Goal: Task Accomplishment & Management: Manage account settings

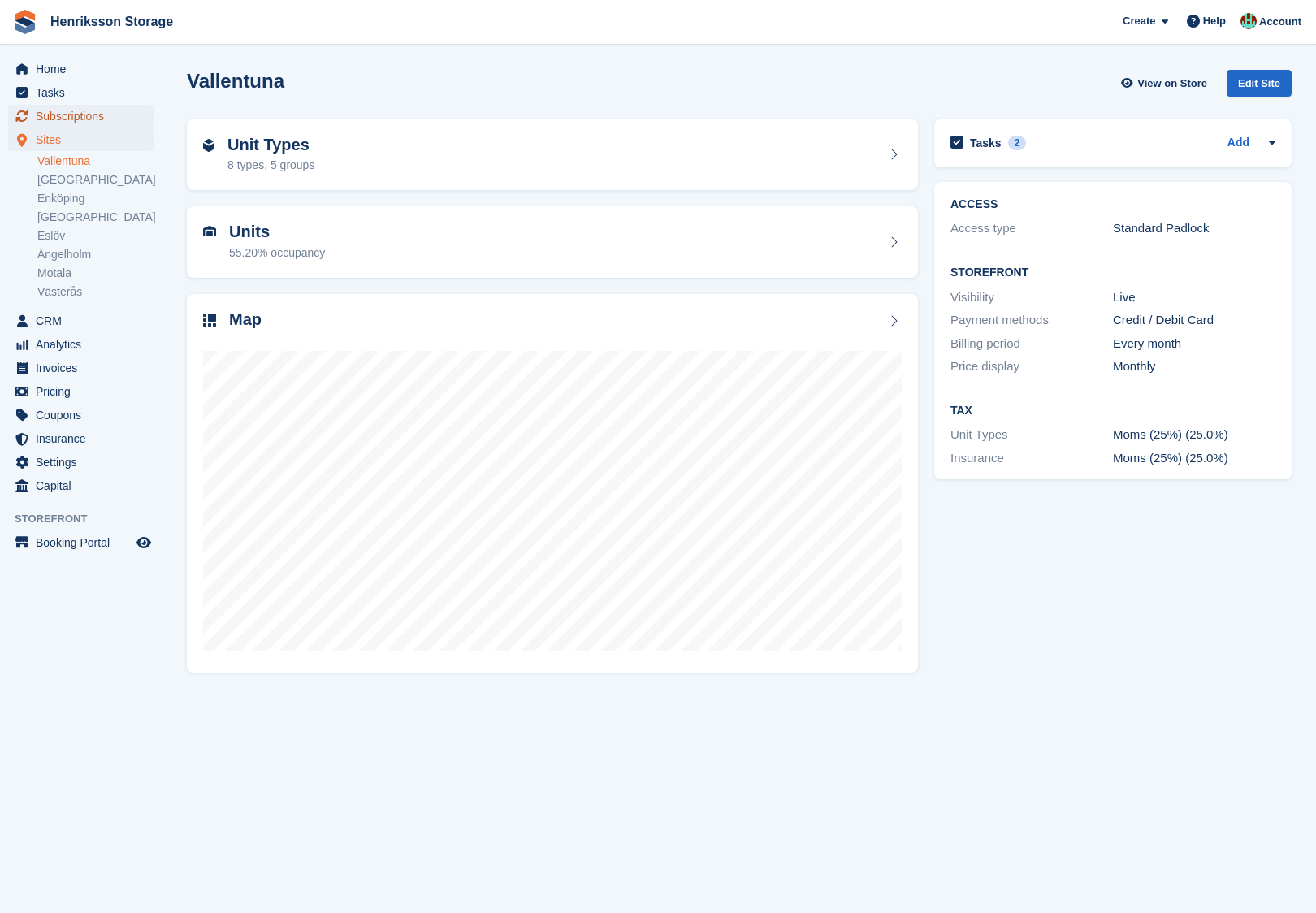
click at [73, 117] on span "Subscriptions" at bounding box center [84, 116] width 97 height 23
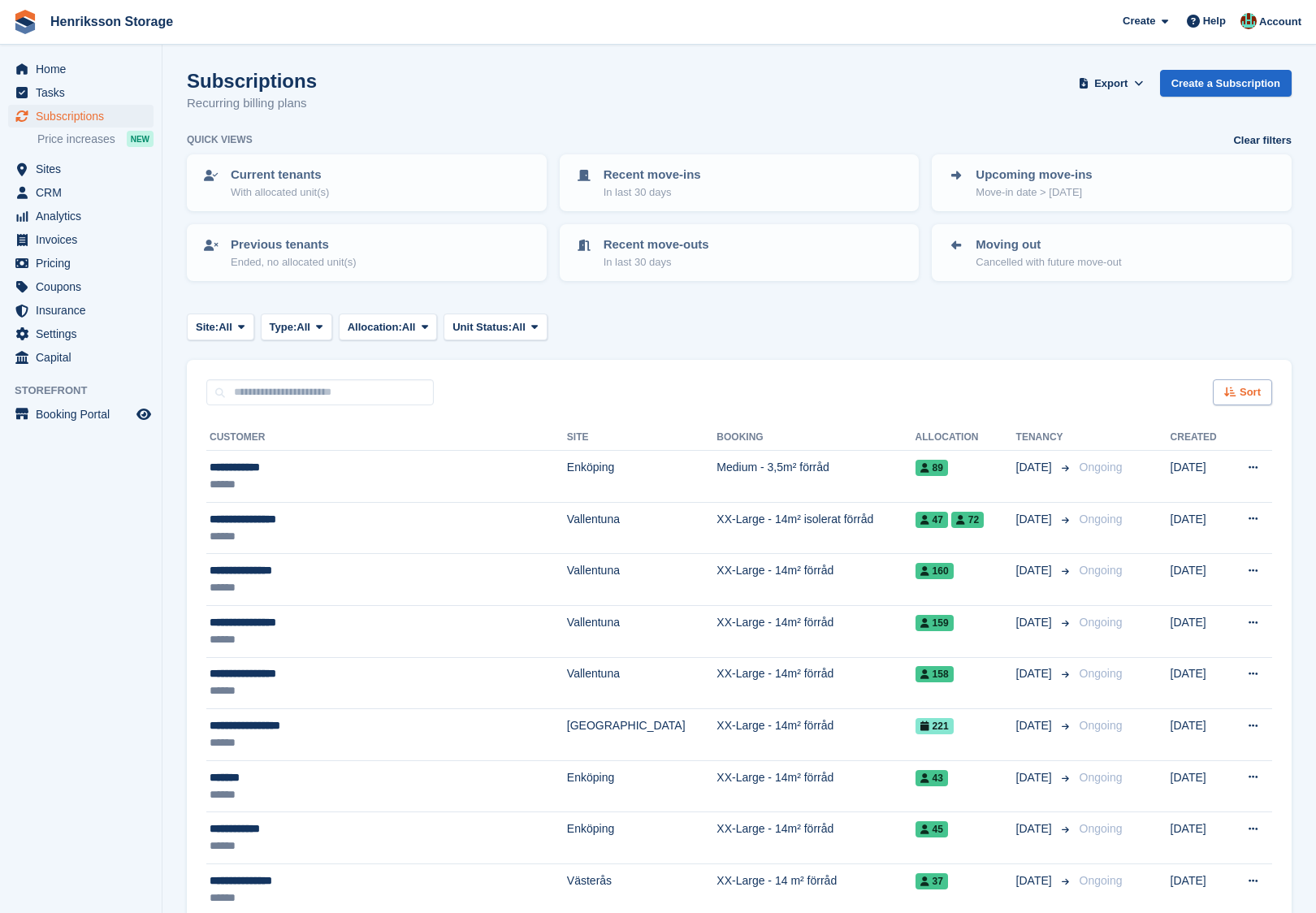
click at [1254, 389] on span "Sort" at bounding box center [1250, 392] width 21 height 16
click at [1134, 83] on icon at bounding box center [1138, 83] width 9 height 10
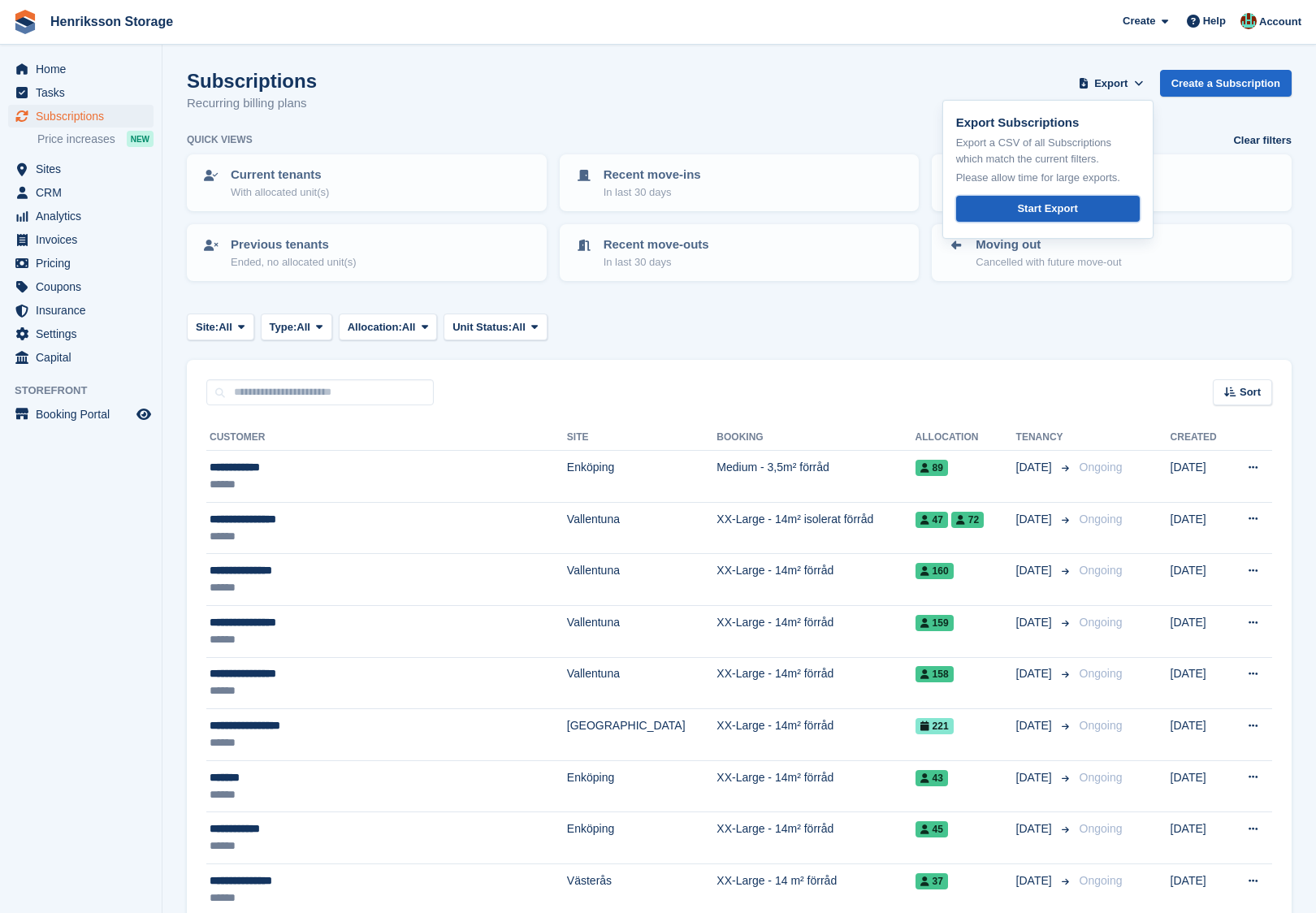
click at [1049, 197] on link "Start Export" at bounding box center [1048, 209] width 183 height 27
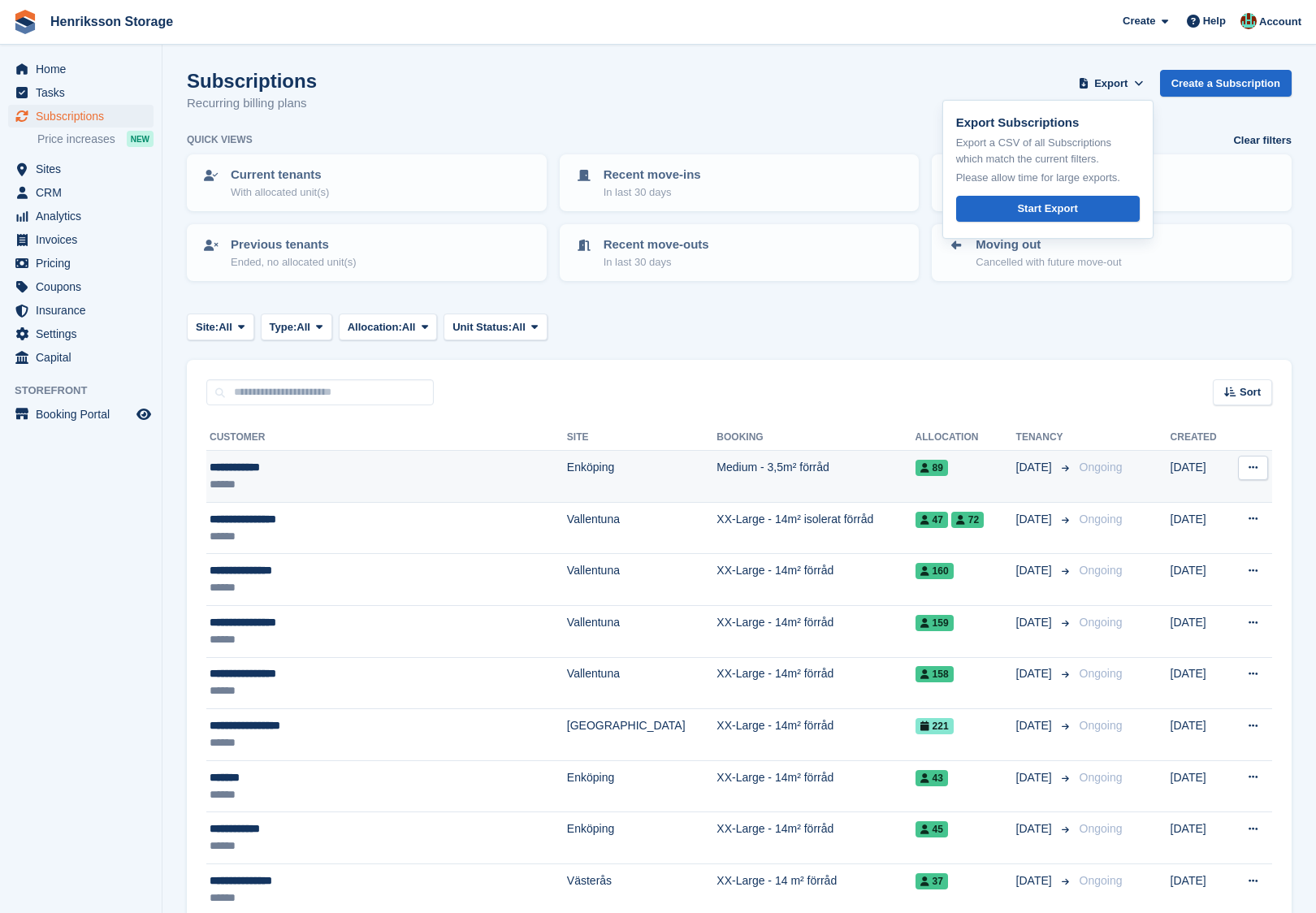
click at [428, 476] on div "******" at bounding box center [350, 485] width 282 height 17
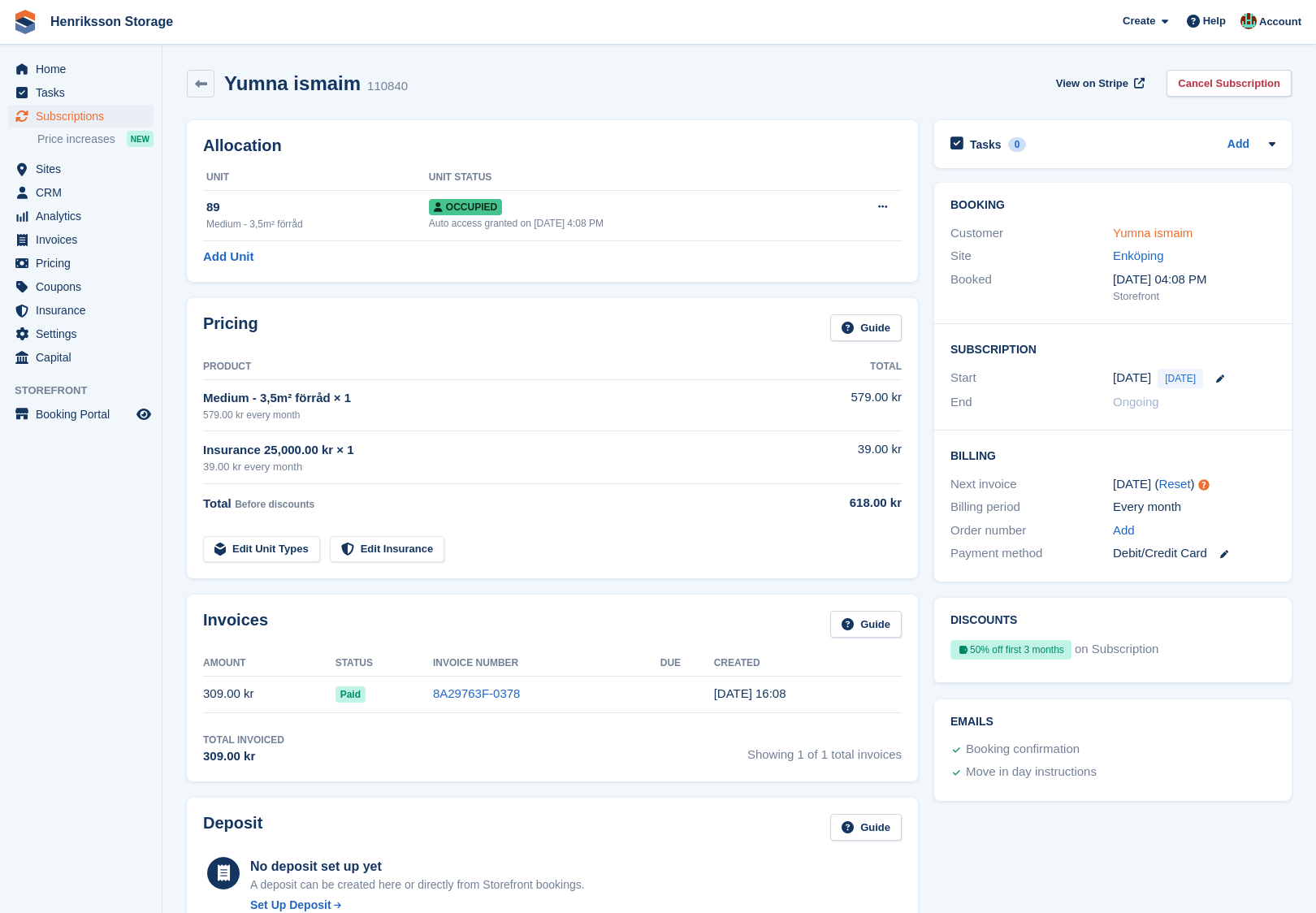
click at [1150, 232] on link "Yumna ismaim" at bounding box center [1152, 233] width 79 height 13
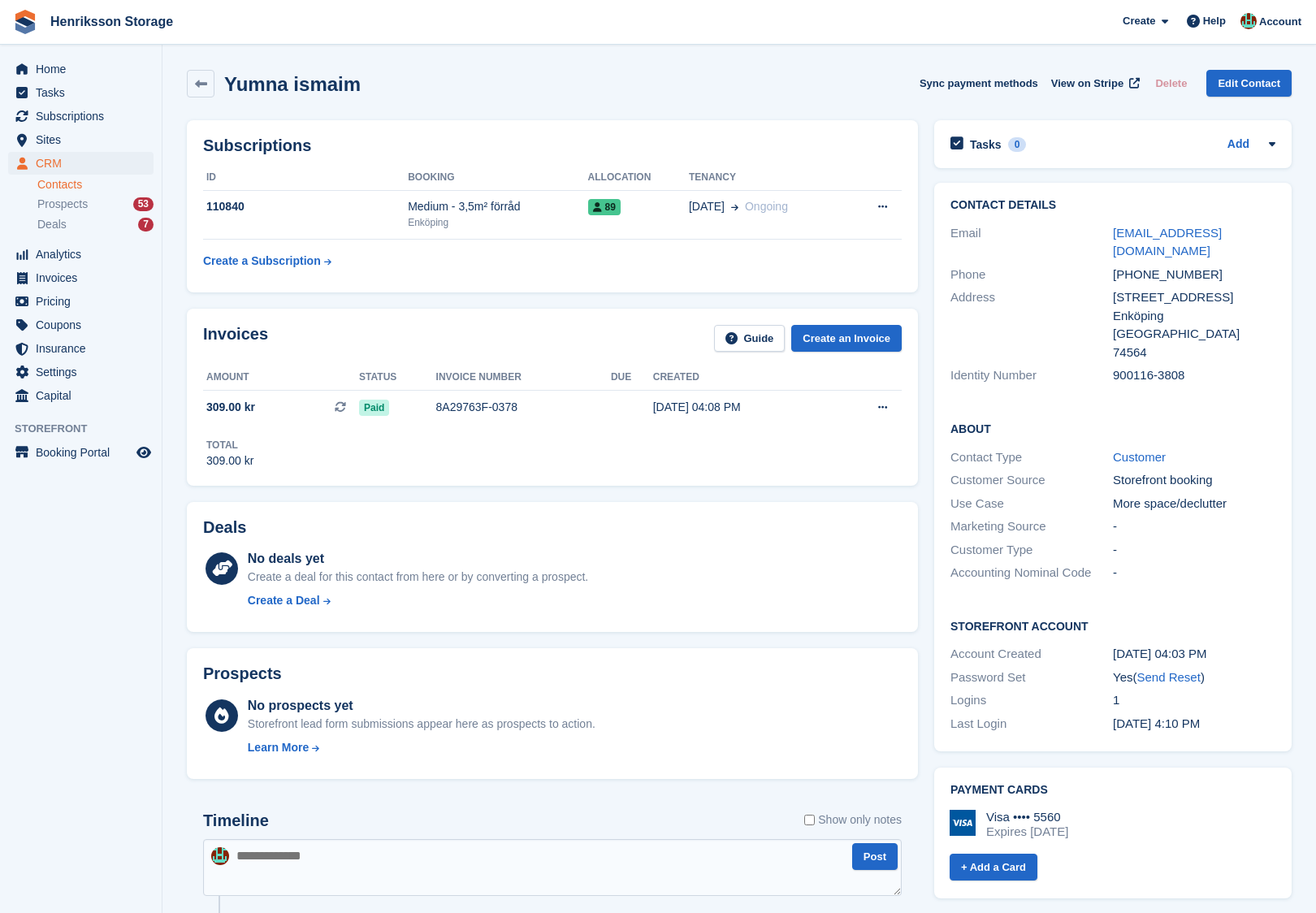
click at [1138, 366] on div "900116-3808" at bounding box center [1194, 376] width 162 height 19
copy div "900116-3808"
click at [355, 80] on div "Yumna ismaim Sync payment methods View on Stripe Delete Edit Contact" at bounding box center [740, 83] width 1105 height 28
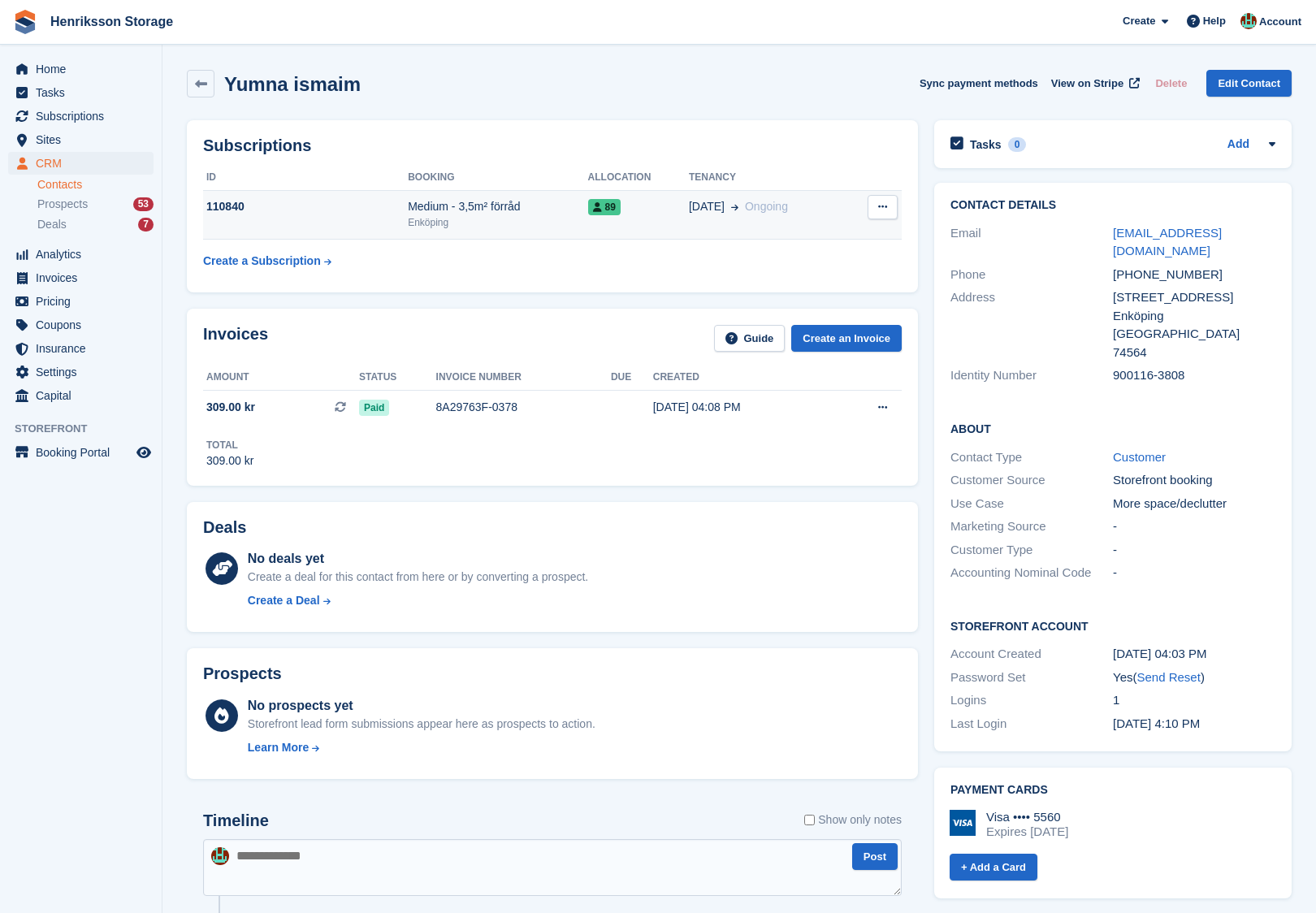
click at [651, 218] on td "89" at bounding box center [638, 215] width 101 height 50
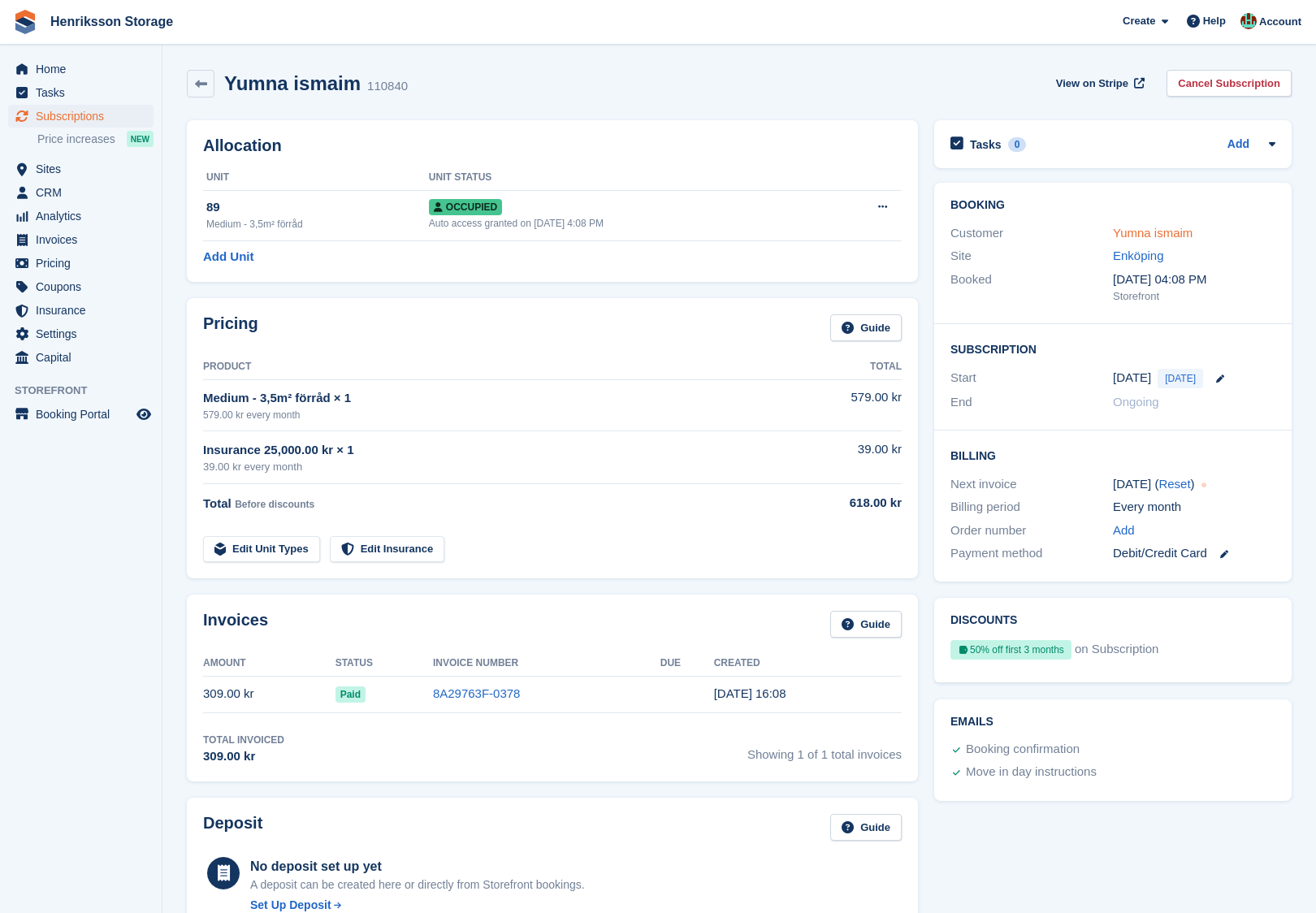
click at [1118, 235] on link "Yumna ismaim" at bounding box center [1152, 233] width 79 height 13
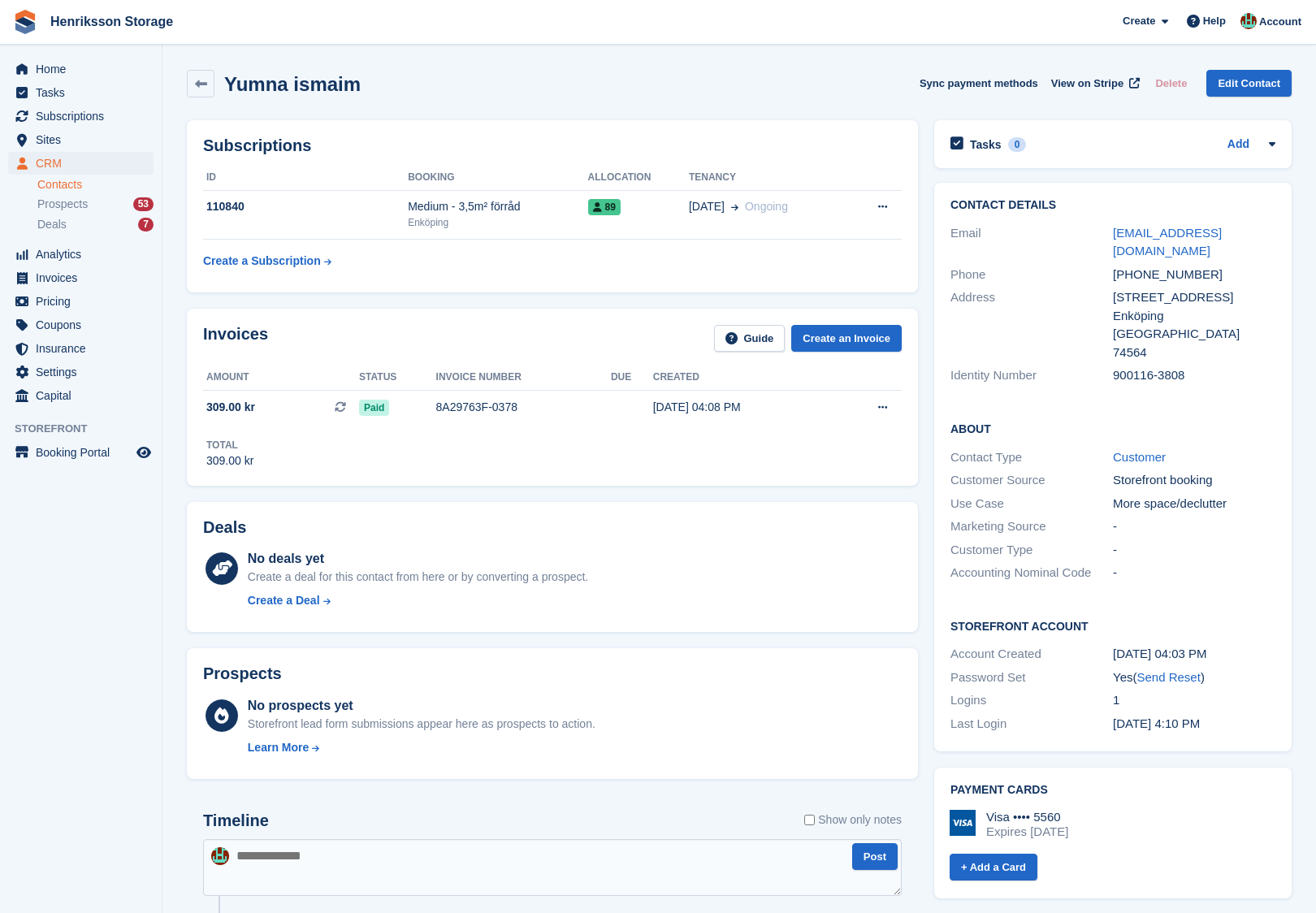
click at [1180, 265] on div "[PHONE_NUMBER]" at bounding box center [1194, 275] width 162 height 19
drag, startPoint x: 1180, startPoint y: 257, endPoint x: 843, endPoint y: 348, distance: 349.1
click at [1177, 265] on div "[PHONE_NUMBER]" at bounding box center [1194, 275] width 162 height 19
copy div "[PHONE_NUMBER]"
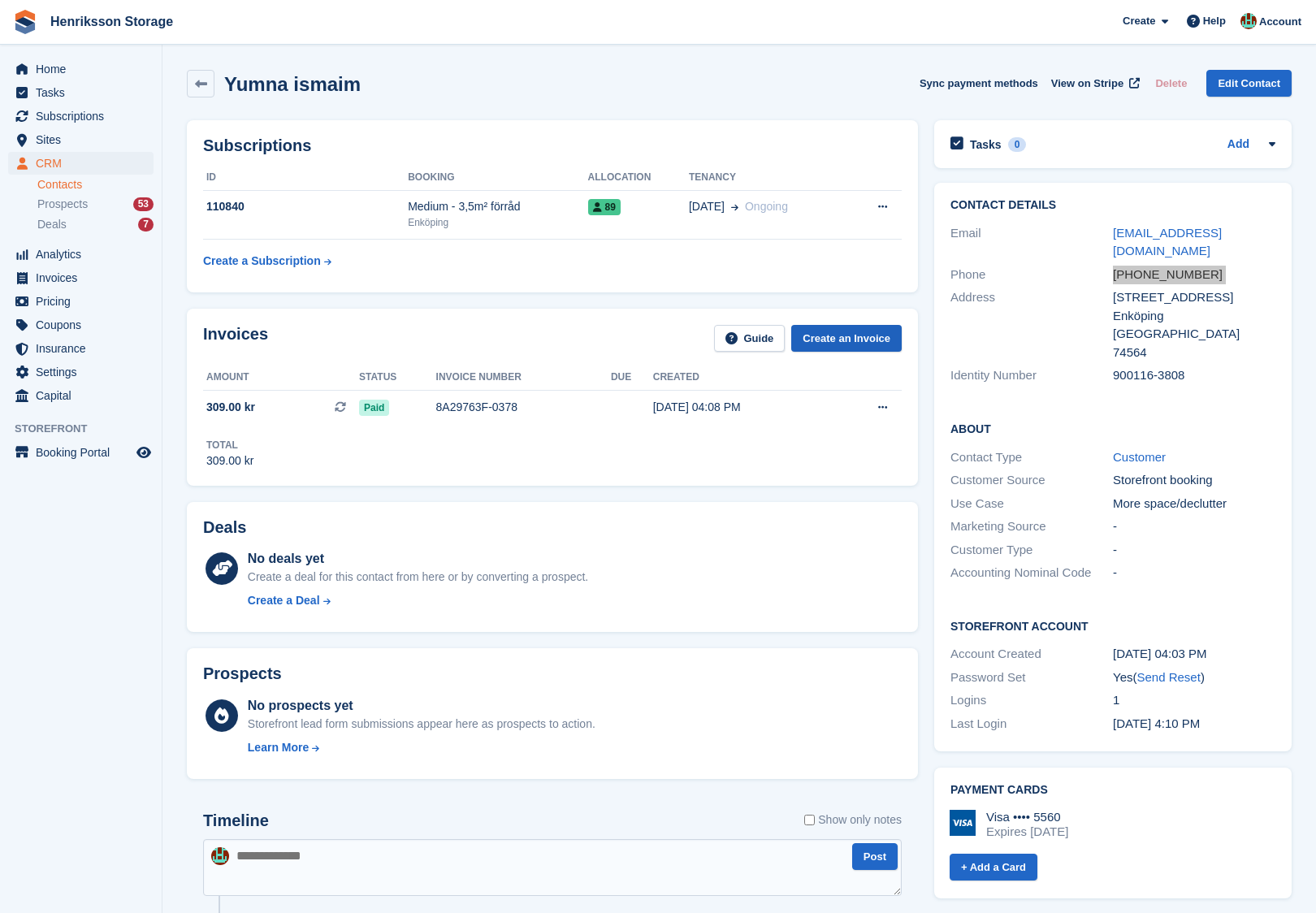
scroll to position [30, 0]
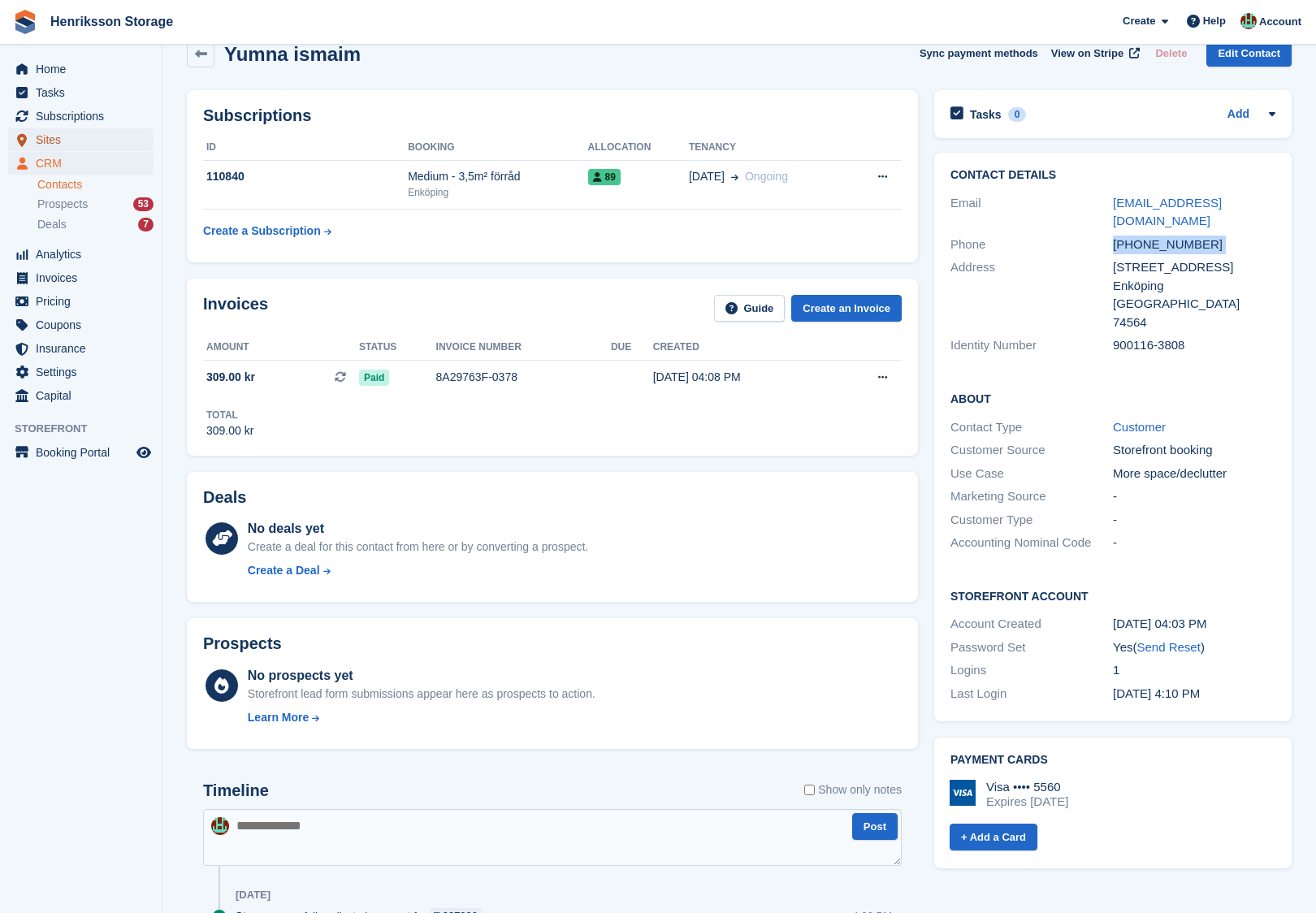
click at [79, 135] on span "Sites" at bounding box center [84, 140] width 97 height 23
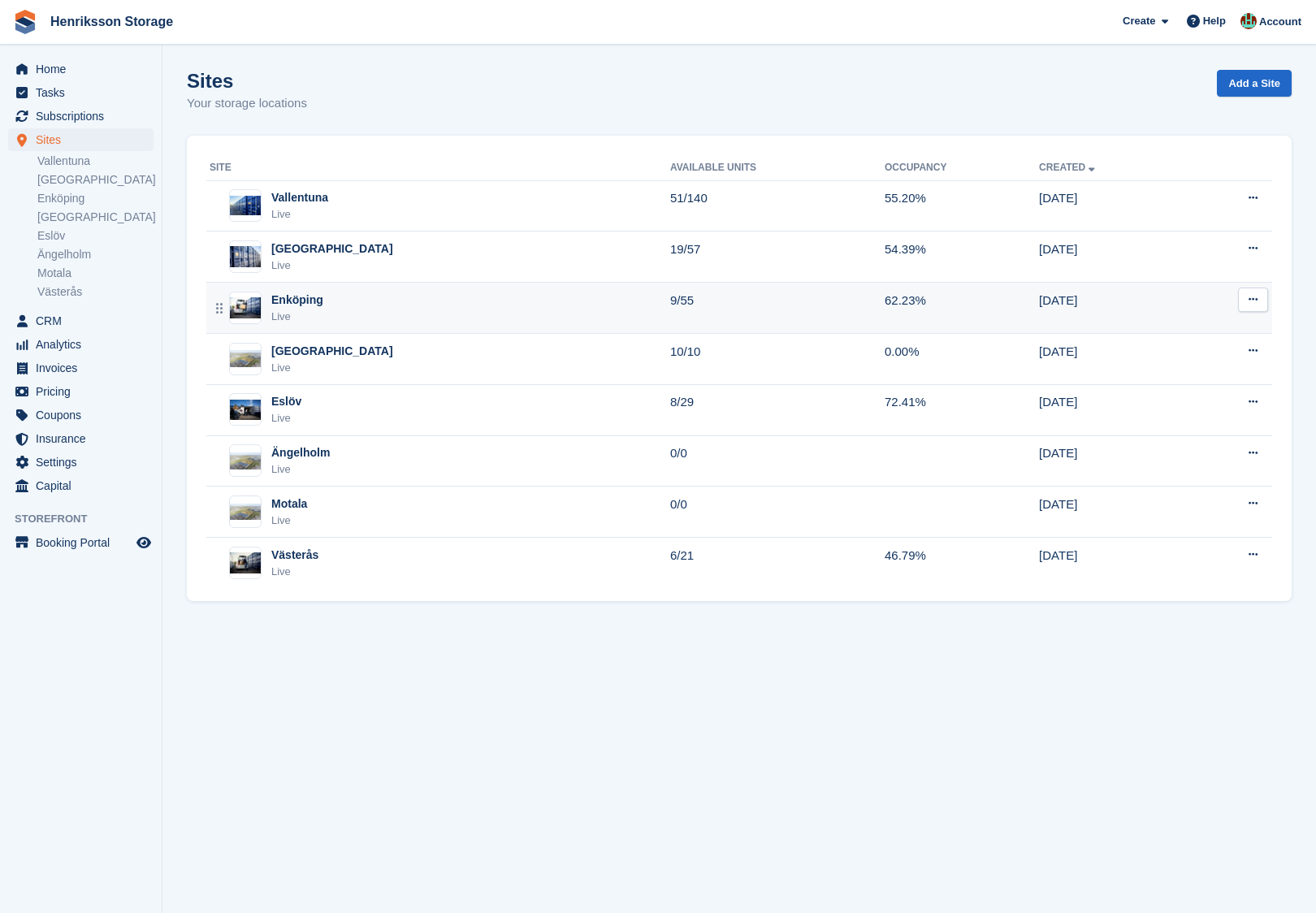
click at [369, 293] on div "Enköping Live" at bounding box center [440, 308] width 461 height 33
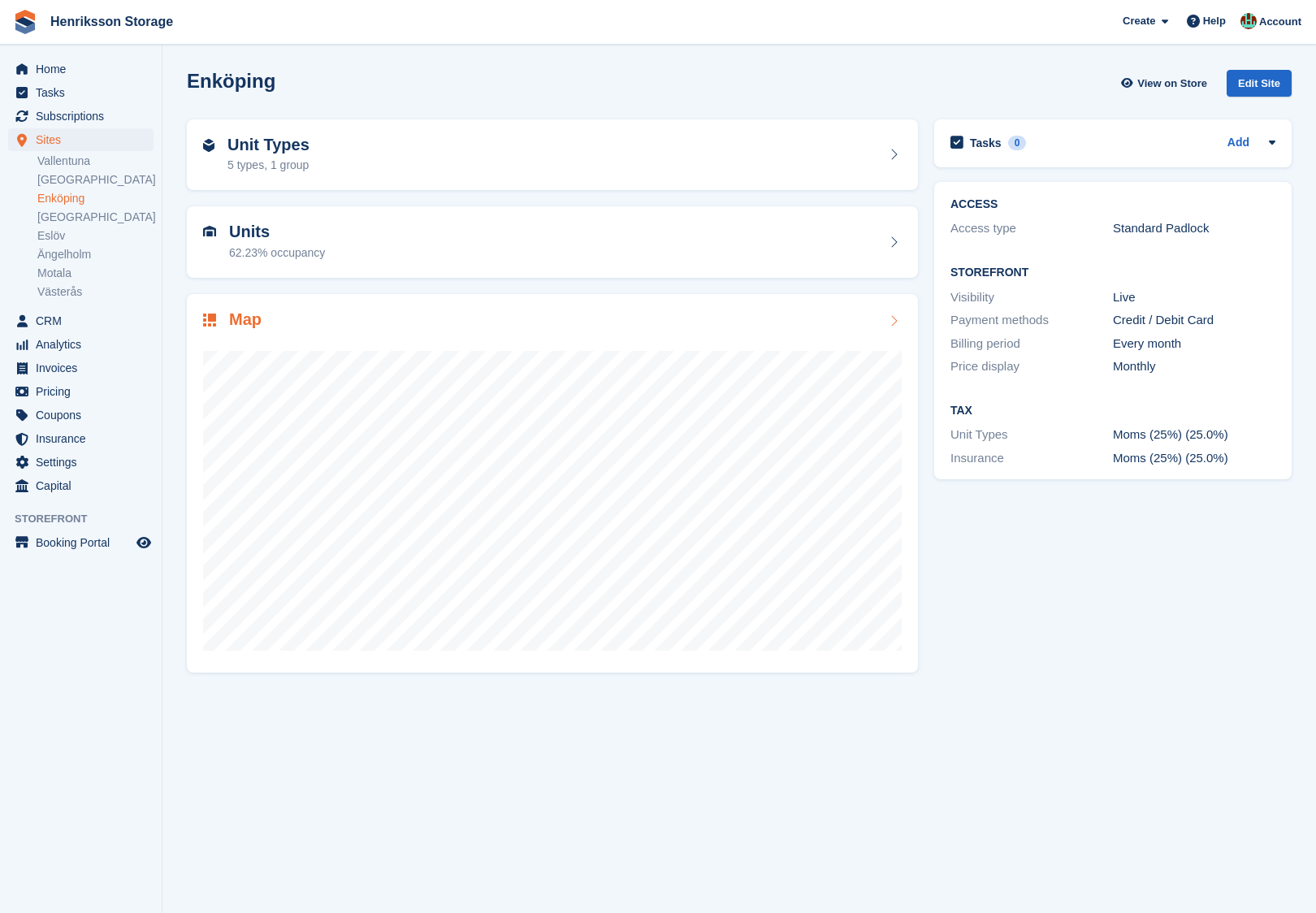
click at [448, 327] on div "Map" at bounding box center [553, 321] width 699 height 22
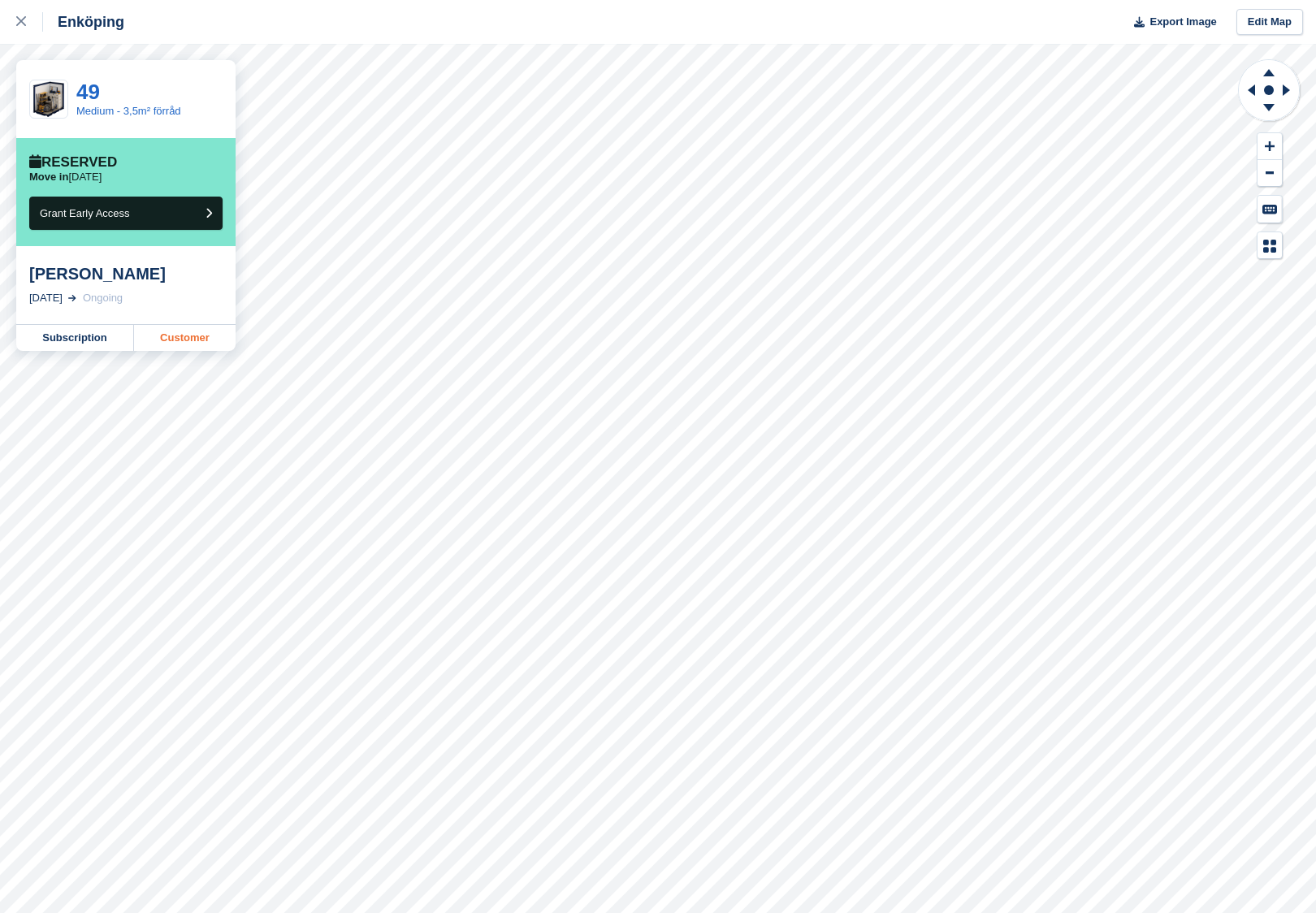
click at [175, 344] on link "Customer" at bounding box center [184, 338] width 101 height 26
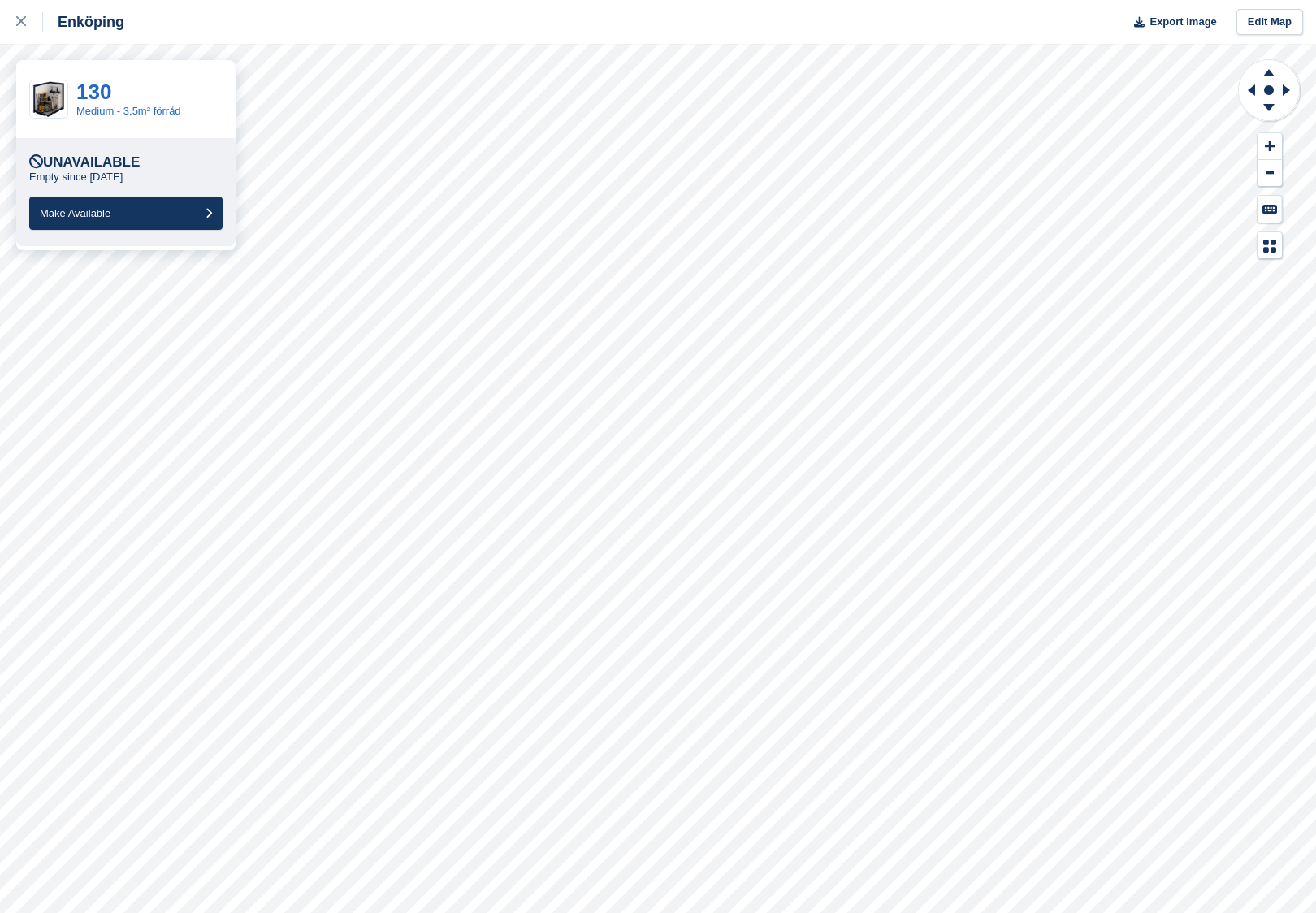
click at [141, 231] on div "Unavailable Empty since 29 Aug Make Available" at bounding box center [126, 192] width 219 height 108
click at [139, 215] on button "Make Available" at bounding box center [126, 213] width 194 height 33
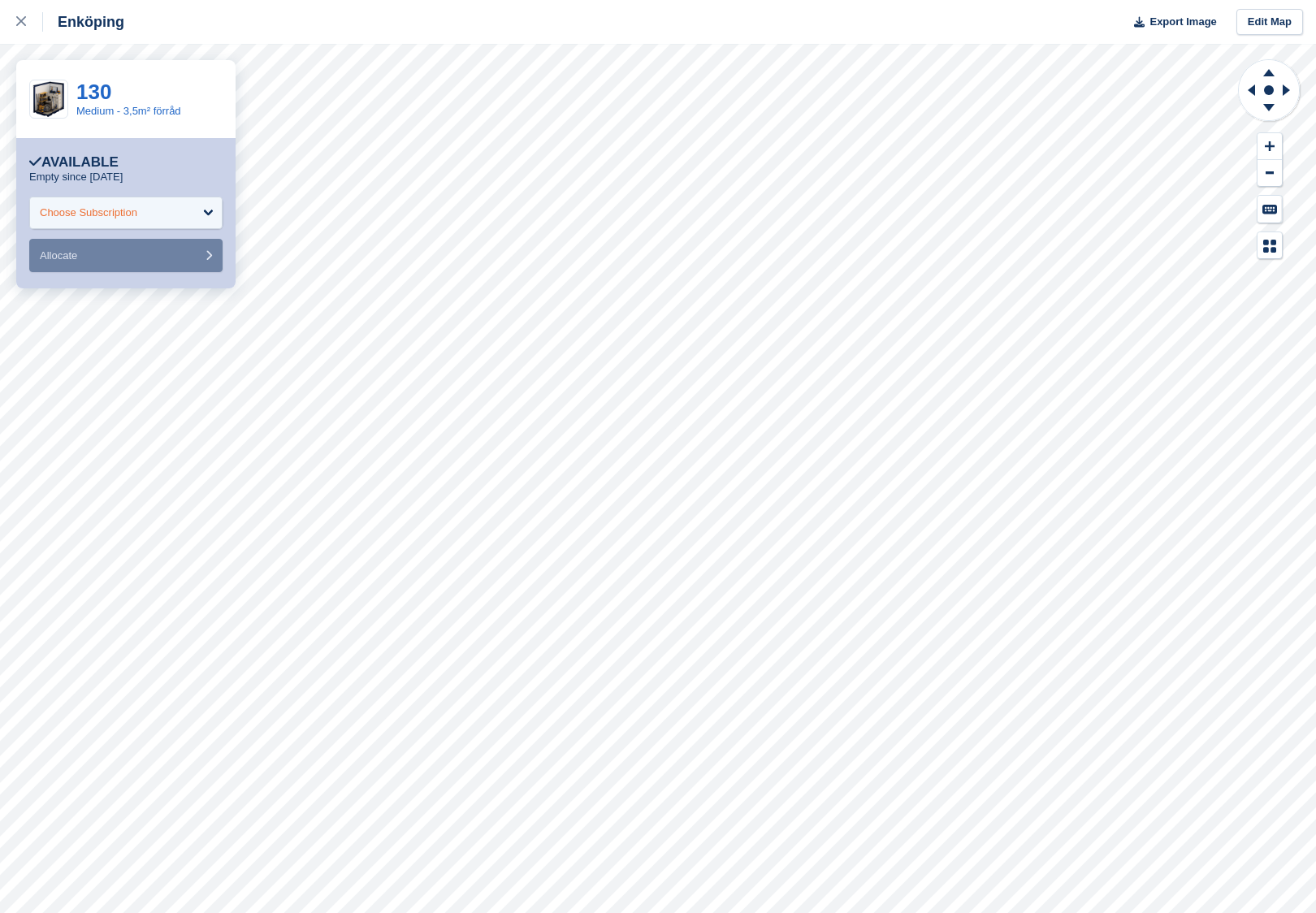
click at [165, 216] on div "Choose Subscription" at bounding box center [126, 213] width 194 height 32
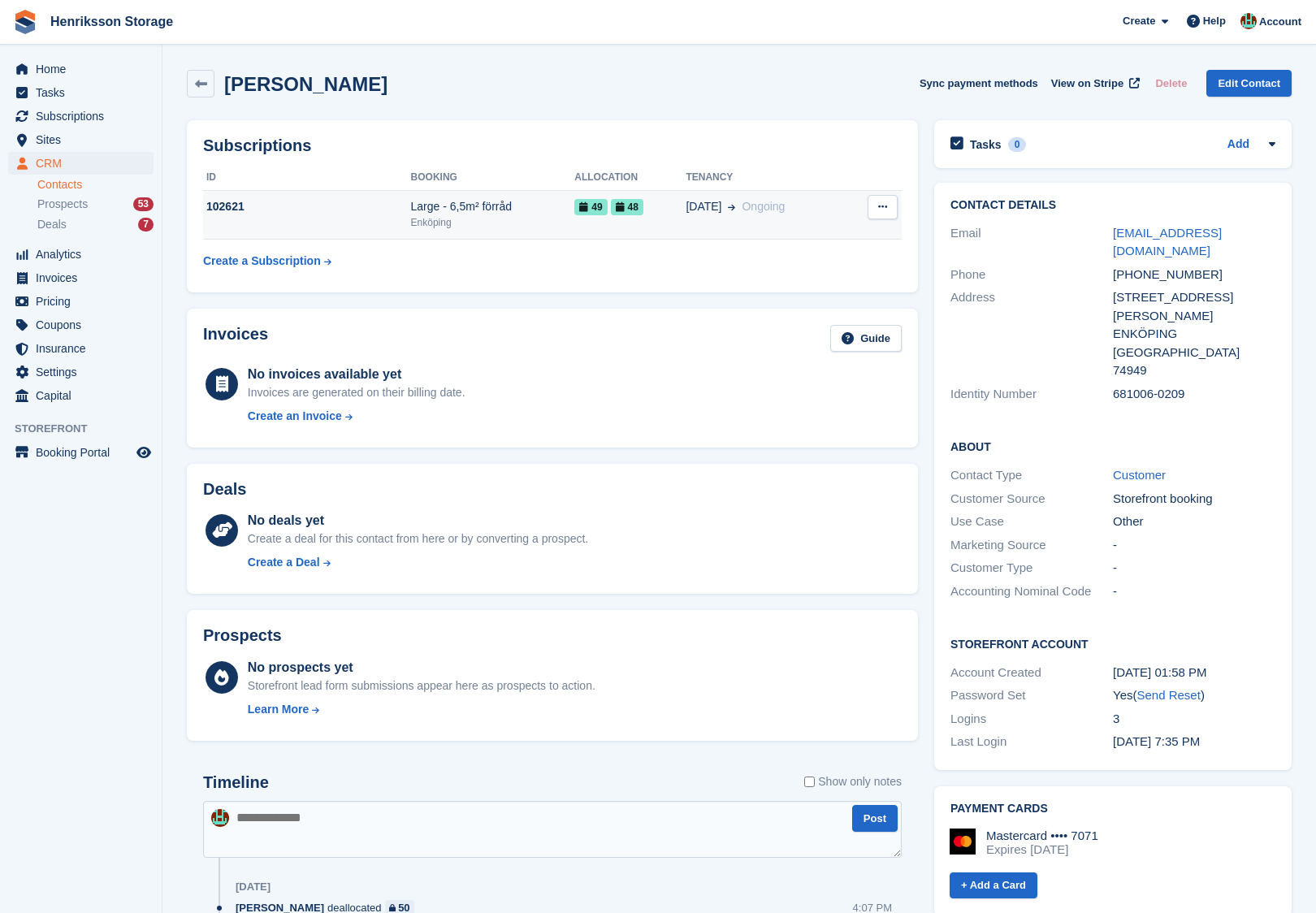
click at [885, 201] on icon at bounding box center [882, 206] width 9 height 10
click at [640, 210] on span "48" at bounding box center [627, 207] width 32 height 16
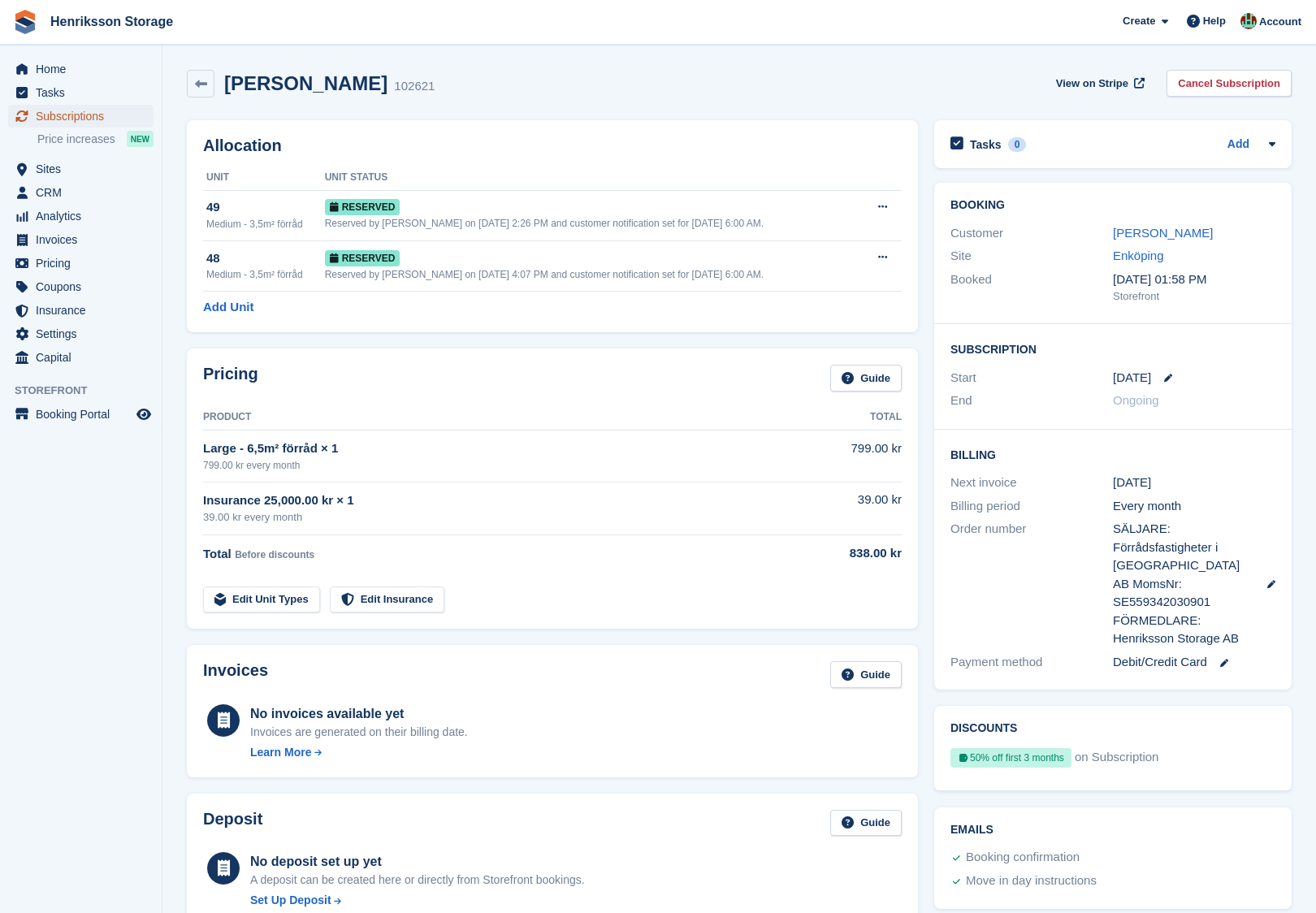
click at [105, 110] on span "Subscriptions" at bounding box center [84, 116] width 97 height 23
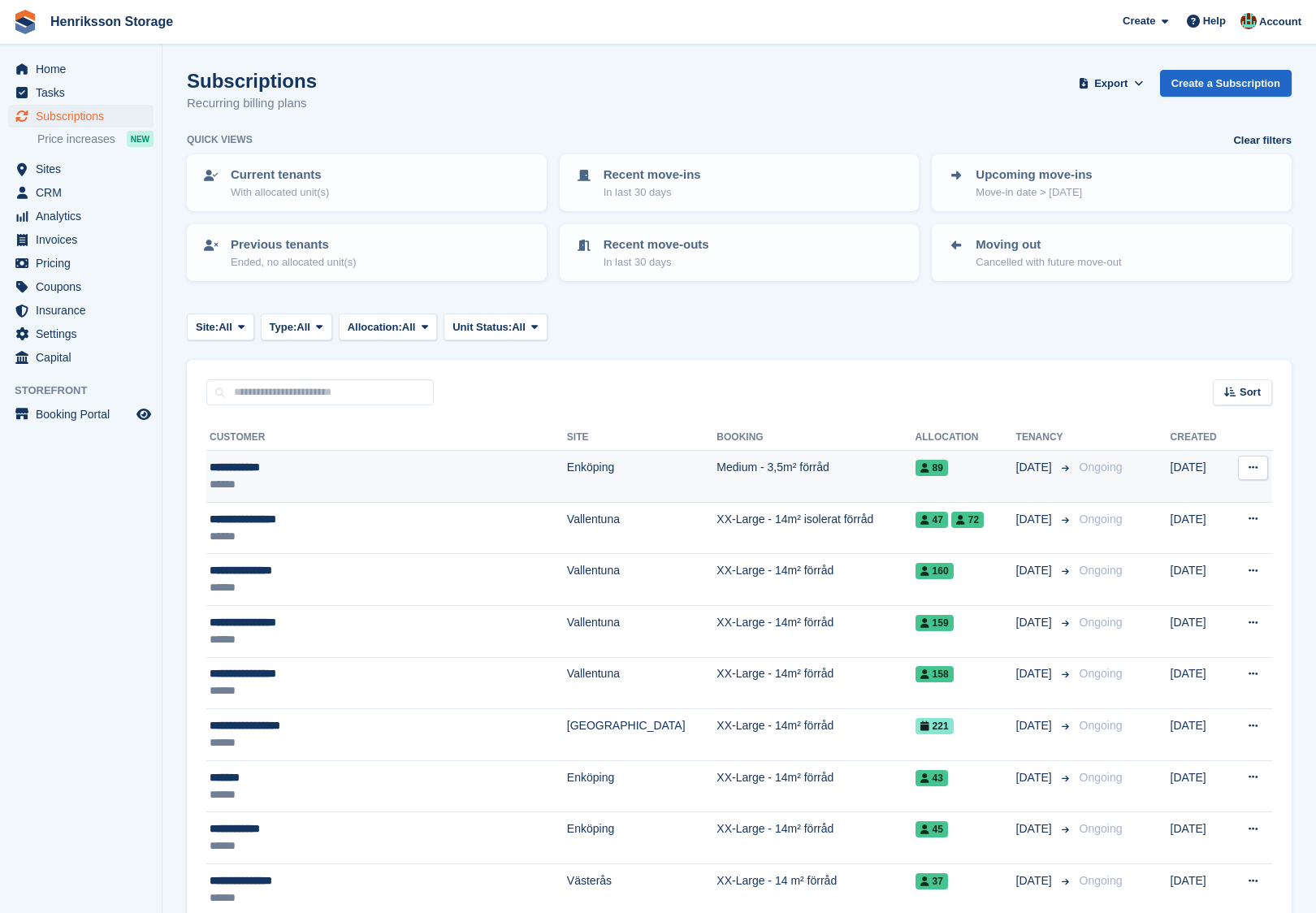
click at [335, 478] on div "******" at bounding box center [350, 485] width 282 height 17
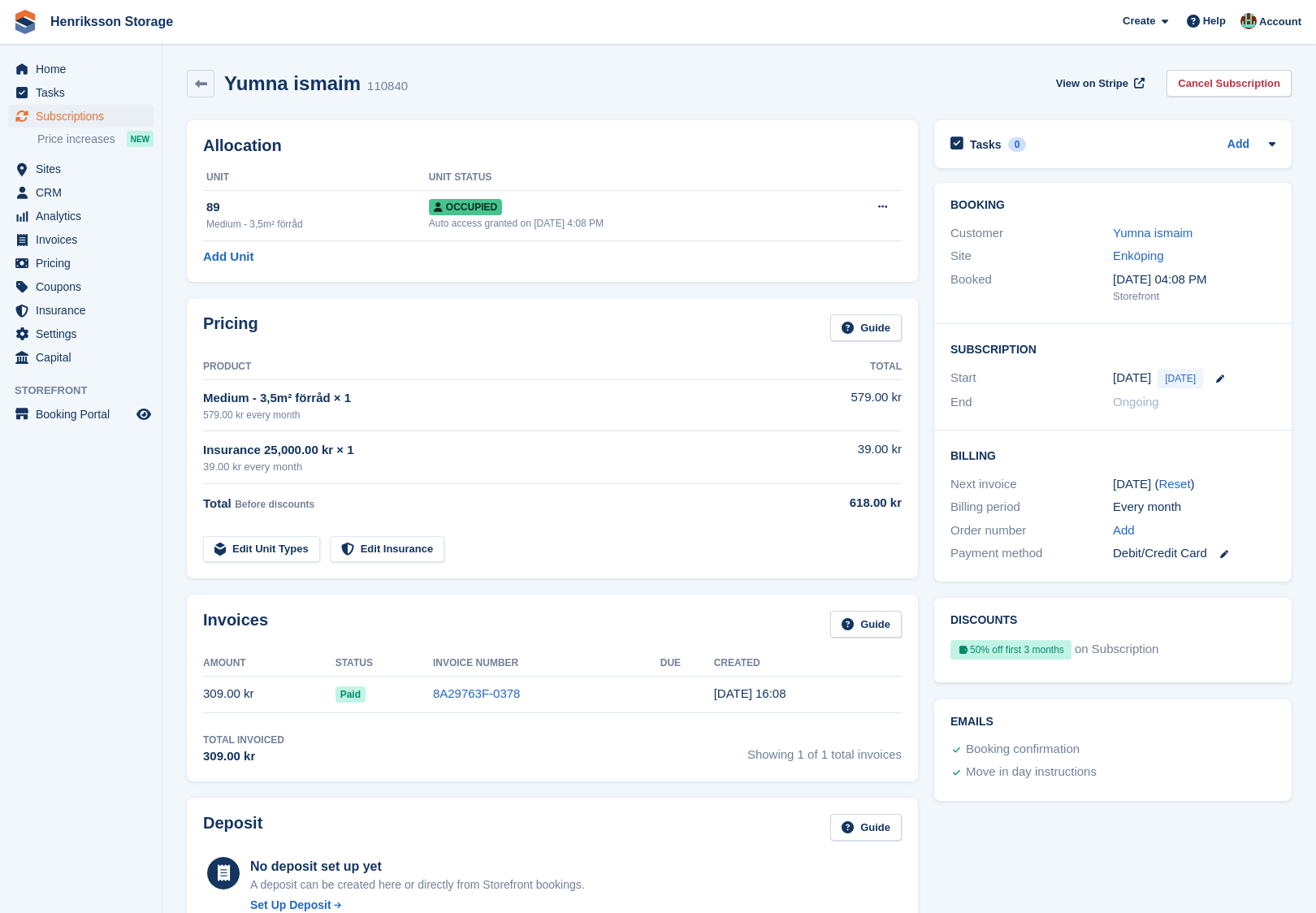
click at [1181, 222] on div "Customer Yumna ismaim" at bounding box center [1113, 233] width 325 height 24
click at [1171, 232] on link "Yumna ismaim" at bounding box center [1152, 233] width 79 height 13
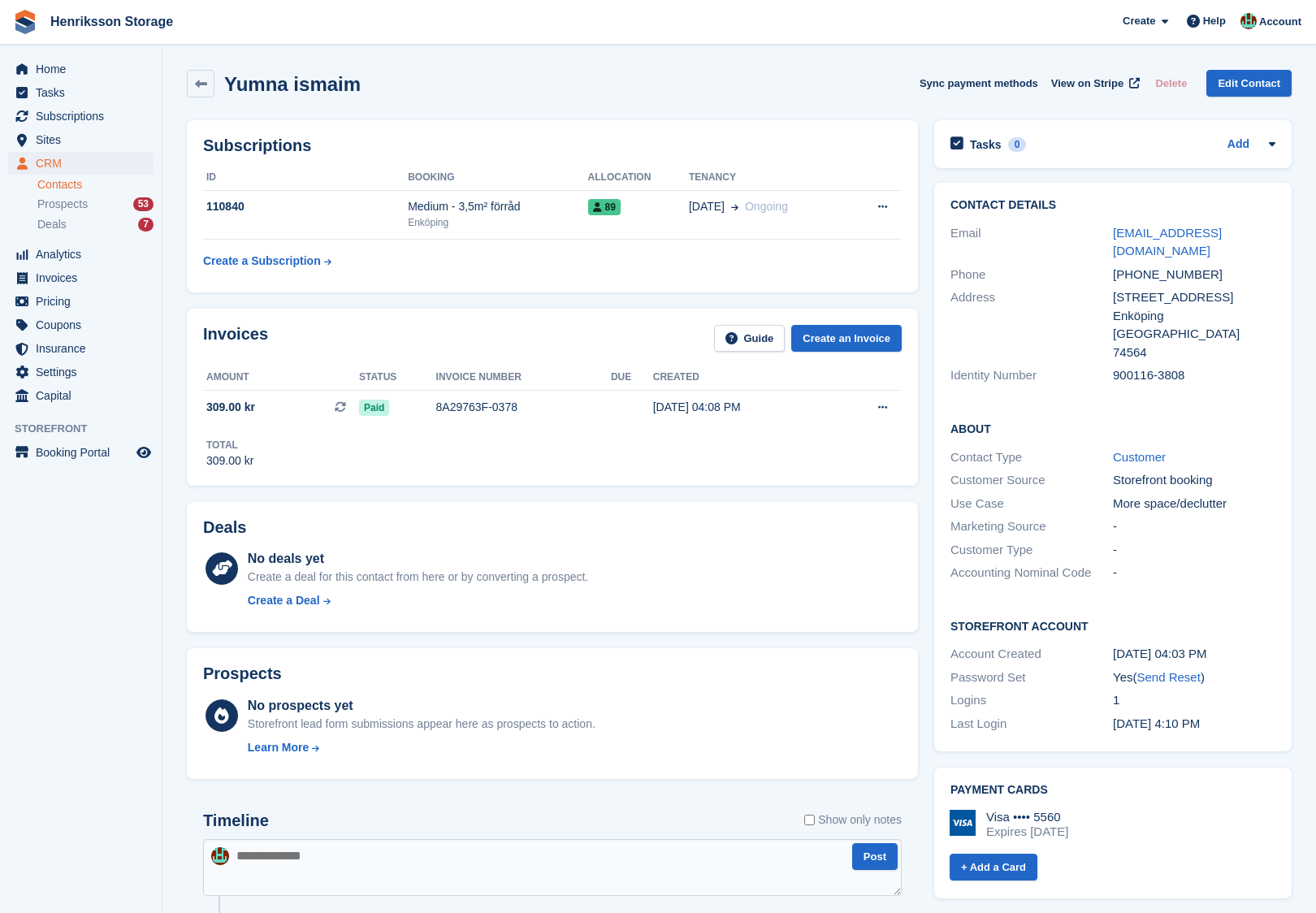
click at [1150, 265] on div "[PHONE_NUMBER]" at bounding box center [1194, 275] width 162 height 19
copy div "[PHONE_NUMBER]"
click at [599, 93] on div "Yumna ismaim Sync payment methods View on Stripe Delete Edit Contact" at bounding box center [740, 83] width 1105 height 28
